Goal: Task Accomplishment & Management: Manage account settings

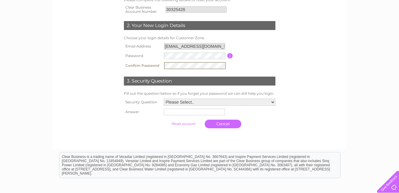
scroll to position [119, 0]
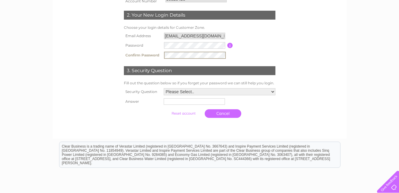
click at [273, 91] on select "Please Select.. In what town or city was your first job? In what town or city d…" at bounding box center [220, 91] width 112 height 7
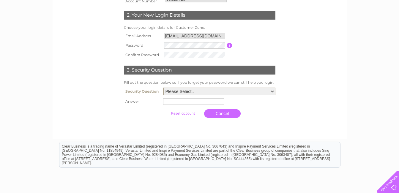
select select "1"
click at [163, 88] on select "Please Select.. In what town or city was your first job? In what town or city d…" at bounding box center [219, 92] width 112 height 8
click at [170, 102] on input "text" at bounding box center [195, 101] width 62 height 7
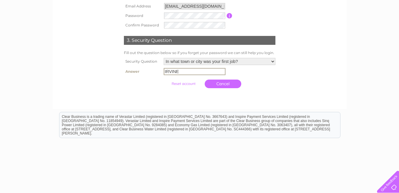
type input "IRVINE"
click at [175, 84] on input "submit" at bounding box center [183, 83] width 37 height 8
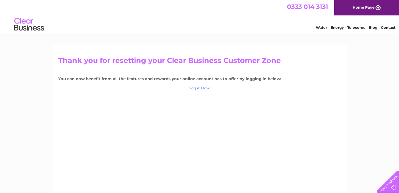
click at [200, 88] on link "Log in Now" at bounding box center [199, 88] width 20 height 4
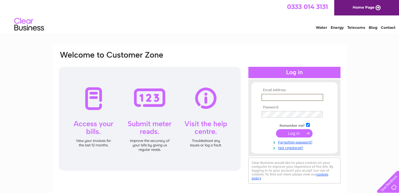
click at [274, 99] on input "text" at bounding box center [292, 97] width 62 height 7
type input "J"
type input "jmilligan@jgirvan.co.uk"
click at [276, 129] on input "submit" at bounding box center [294, 133] width 37 height 8
click at [290, 134] on input "submit" at bounding box center [294, 133] width 37 height 8
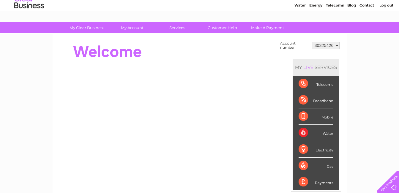
scroll to position [13, 0]
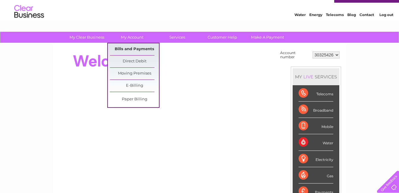
click at [124, 48] on link "Bills and Payments" at bounding box center [134, 49] width 49 height 12
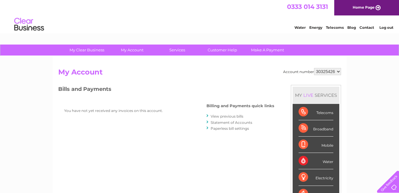
click at [385, 29] on link "Log out" at bounding box center [386, 27] width 14 height 4
